Goal: Task Accomplishment & Management: Use online tool/utility

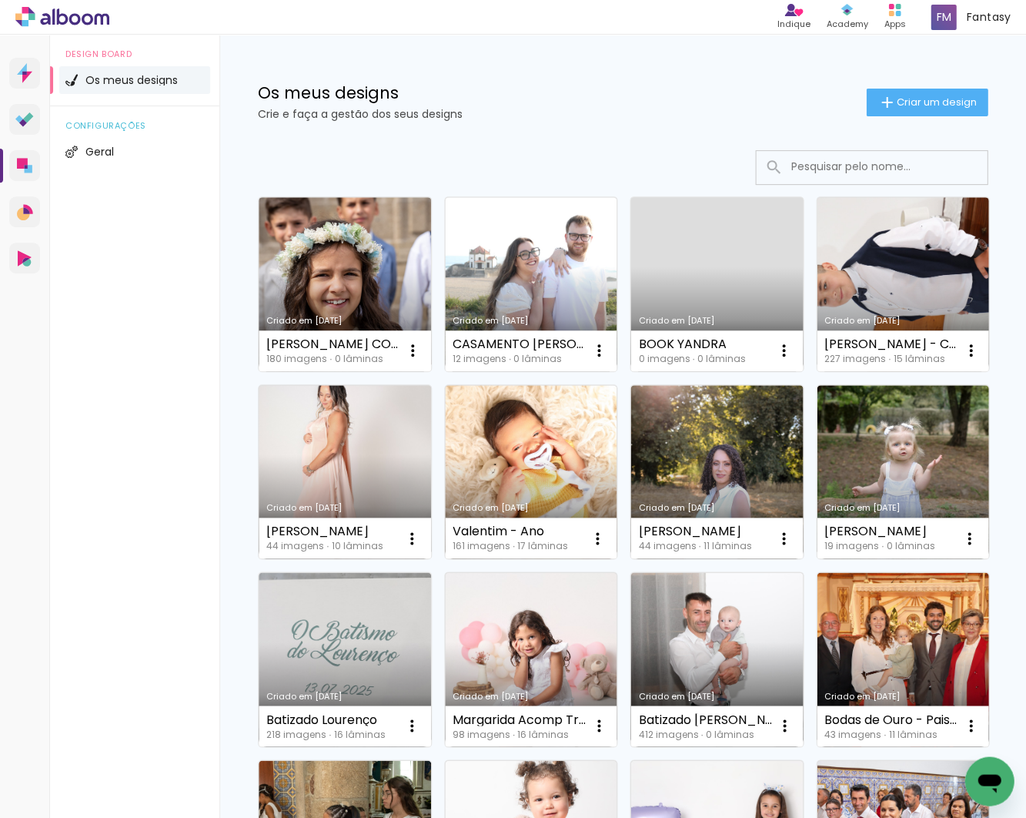
click at [688, 170] on input at bounding box center [892, 167] width 219 height 32
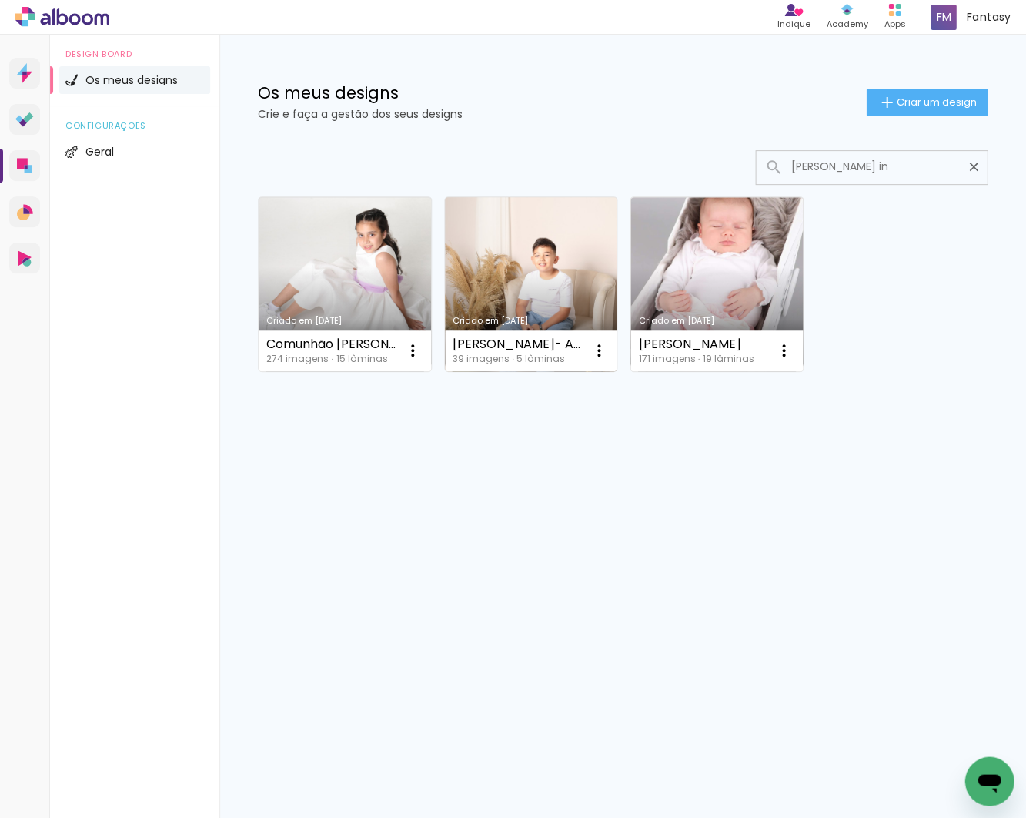
type input "[PERSON_NAME] in"
type paper-input "[PERSON_NAME] in"
click at [549, 266] on link "Criado em [DATE]" at bounding box center [531, 284] width 172 height 174
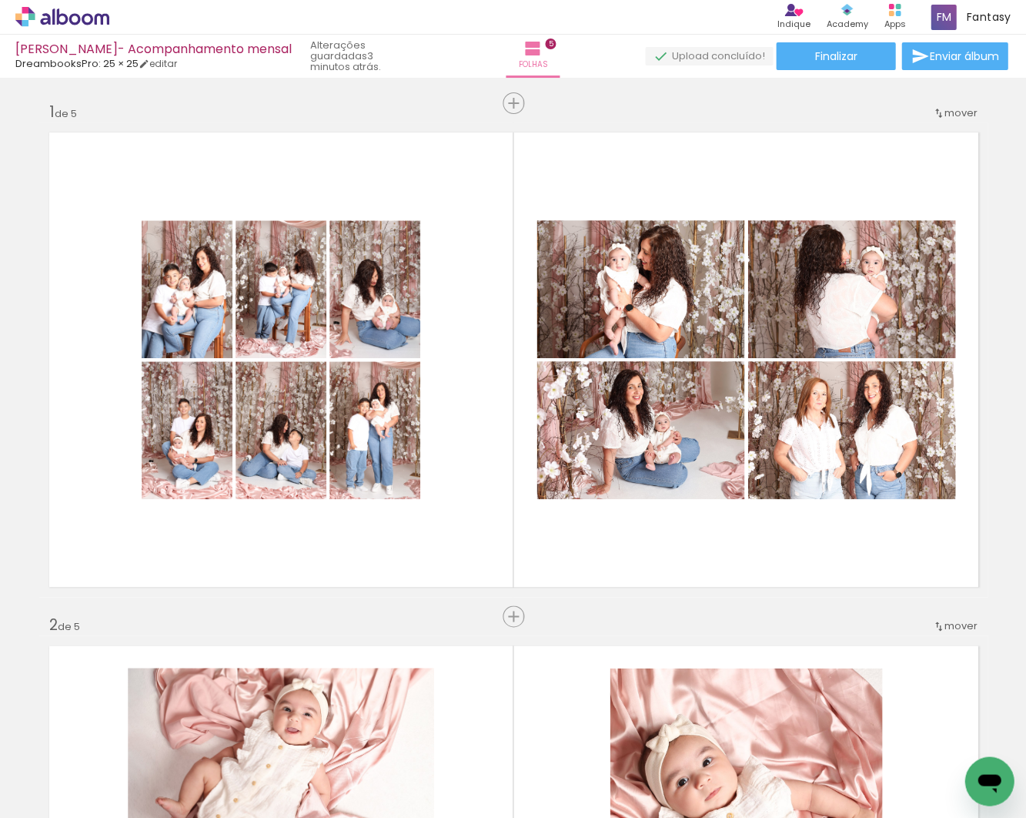
scroll to position [0, 4695]
